Goal: Task Accomplishment & Management: Complete application form

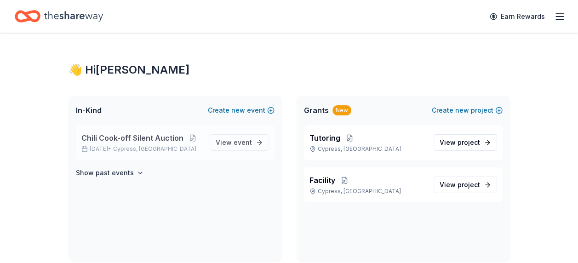
click at [136, 135] on span "Chili Cook-off Silent Auction" at bounding box center [132, 137] width 102 height 11
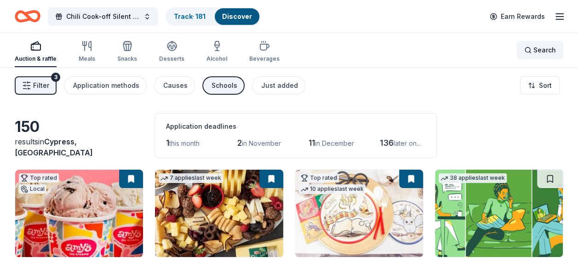
click at [534, 49] on span "Search" at bounding box center [544, 50] width 23 height 11
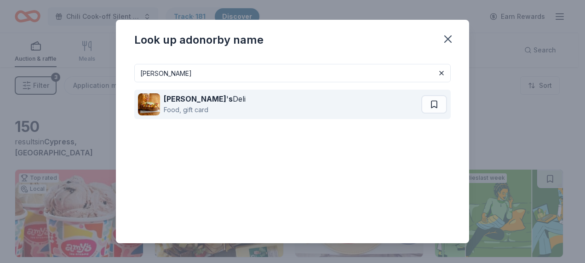
type input "jason"
click at [205, 112] on div "Food, gift card" at bounding box center [205, 109] width 82 height 11
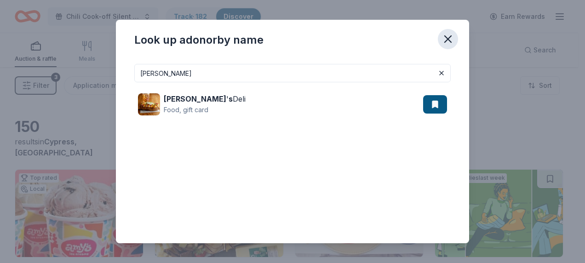
click at [449, 40] on icon "button" at bounding box center [447, 39] width 6 height 6
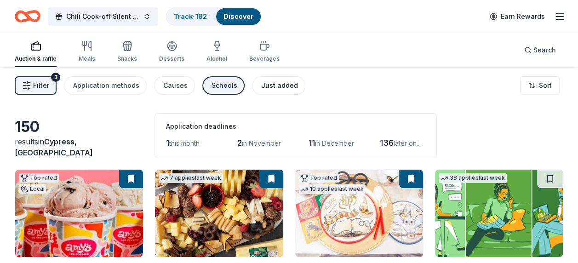
click at [268, 85] on div "Just added" at bounding box center [279, 85] width 37 height 11
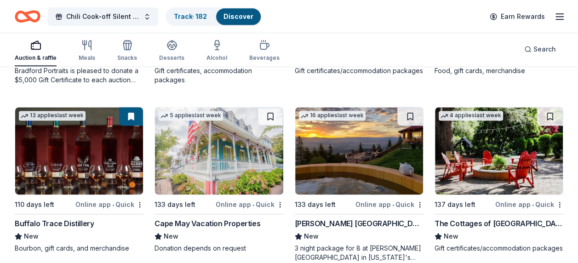
scroll to position [598, 0]
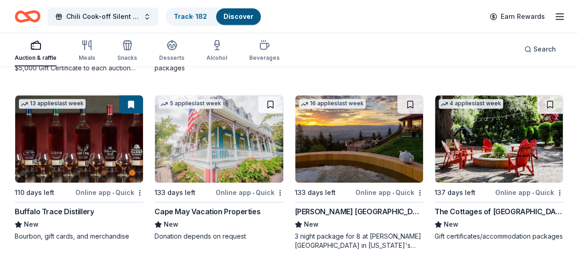
click at [240, 145] on img at bounding box center [219, 138] width 128 height 87
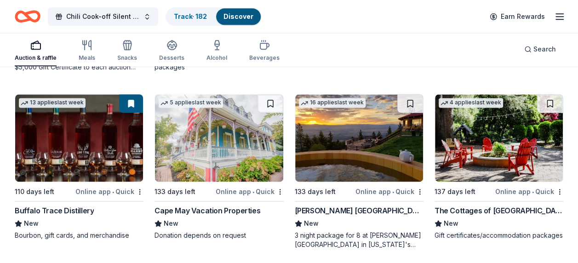
scroll to position [602, 0]
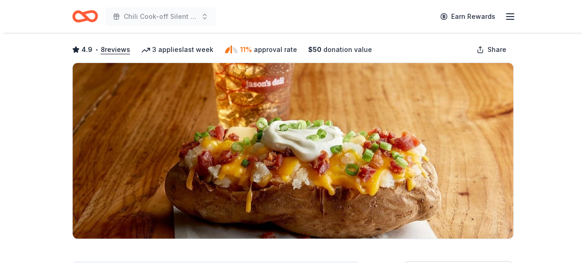
scroll to position [138, 0]
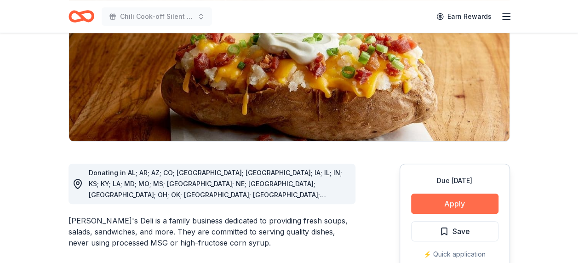
click at [454, 205] on button "Apply" at bounding box center [454, 204] width 87 height 20
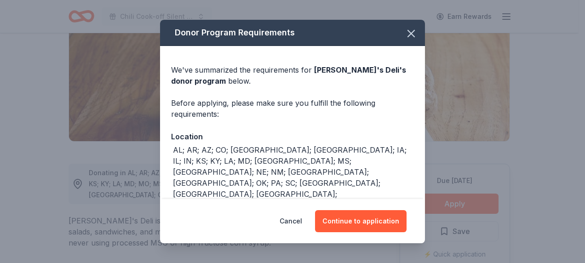
click at [460, 228] on div "Donor Program Requirements We've summarized the requirements for [PERSON_NAME]'…" at bounding box center [292, 131] width 585 height 263
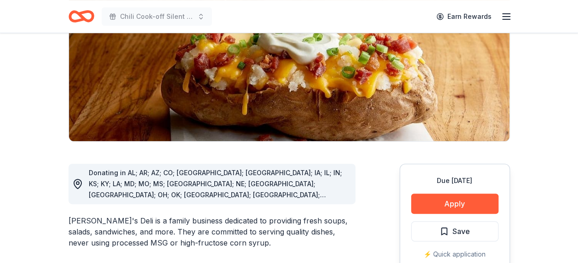
click at [460, 228] on span "Save" at bounding box center [460, 231] width 17 height 12
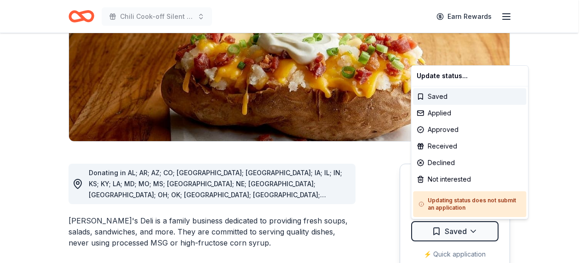
click at [435, 165] on div "Declined" at bounding box center [469, 162] width 113 height 17
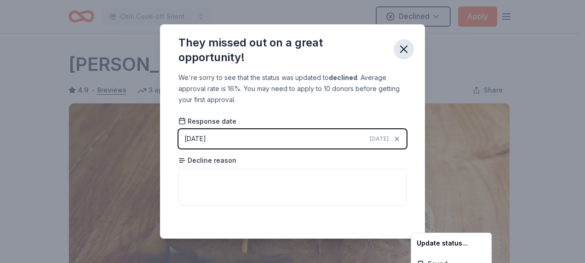
click at [402, 49] on html "Chili Cook-off Silent Auction Declined Apply Due in 110 days Share Jason's Deli…" at bounding box center [292, 131] width 585 height 263
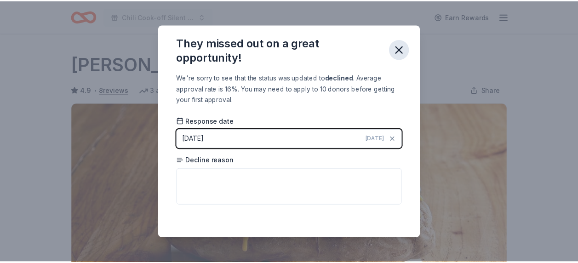
scroll to position [237, 0]
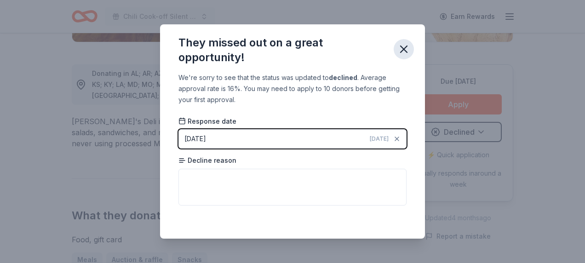
click at [406, 54] on icon "button" at bounding box center [403, 49] width 13 height 13
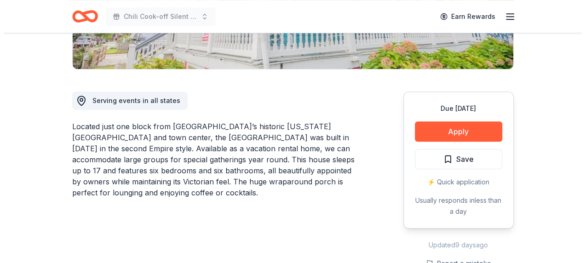
scroll to position [138, 0]
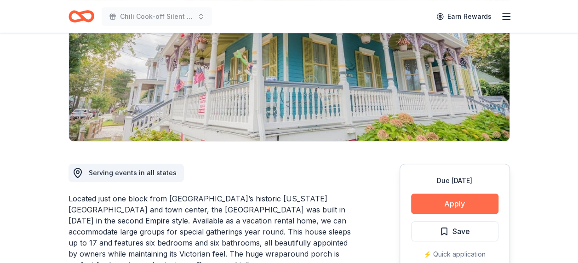
click at [450, 205] on button "Apply" at bounding box center [454, 204] width 87 height 20
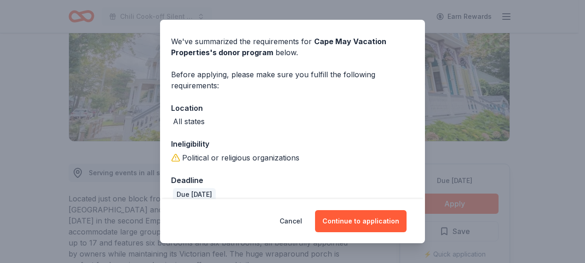
scroll to position [41, 0]
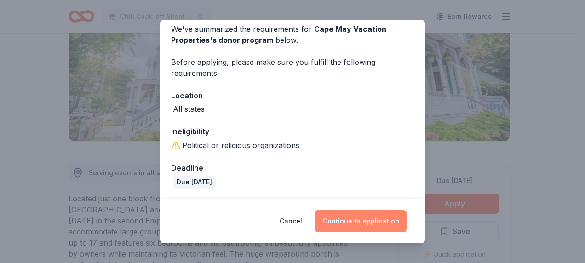
click at [347, 222] on button "Continue to application" at bounding box center [360, 221] width 91 height 22
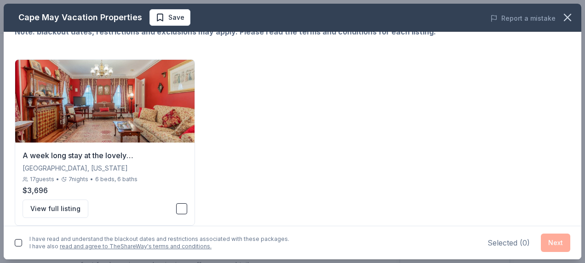
scroll to position [56, 0]
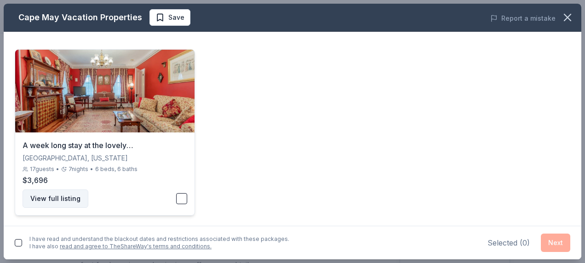
click at [62, 197] on button "View full listing" at bounding box center [56, 198] width 66 height 18
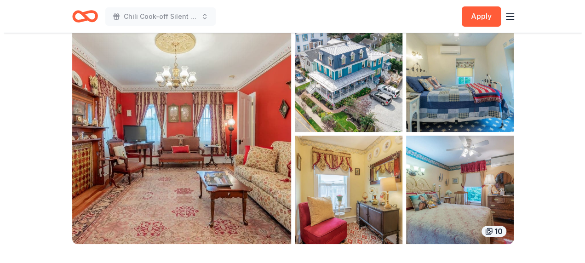
scroll to position [46, 0]
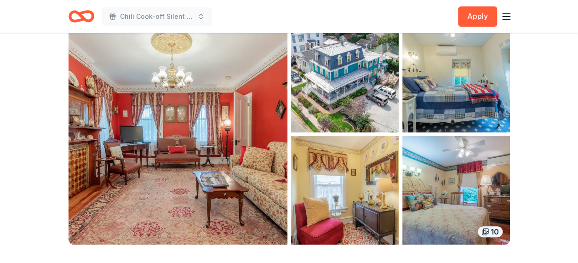
click at [328, 155] on img "button" at bounding box center [345, 190] width 108 height 108
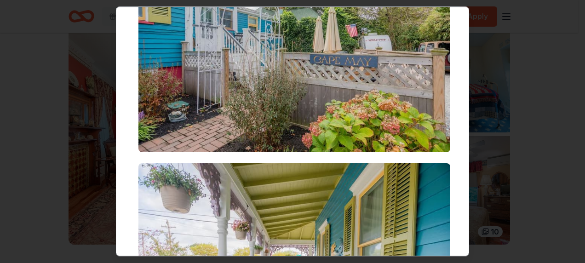
scroll to position [1922, 0]
